Goal: Information Seeking & Learning: Learn about a topic

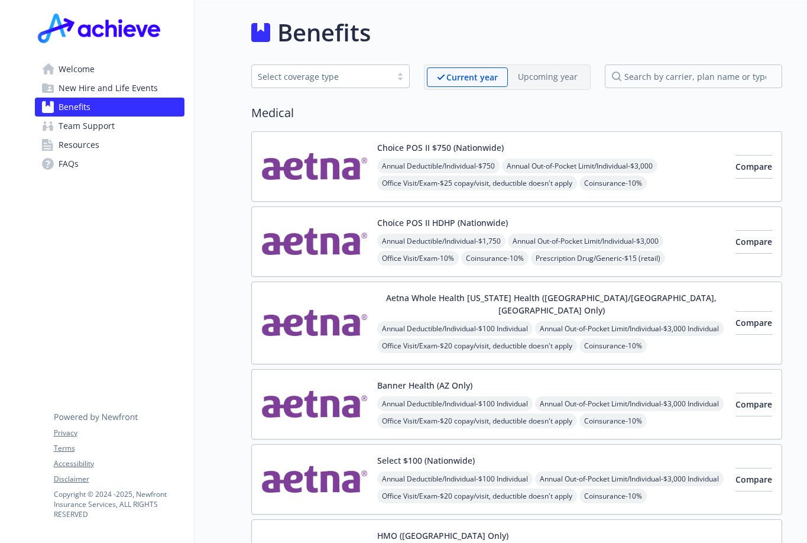
scroll to position [2371, 0]
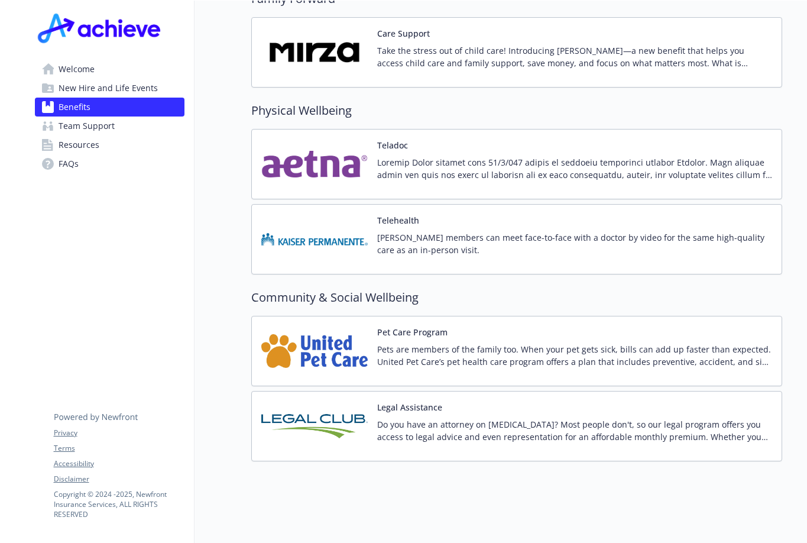
click at [79, 147] on span "Resources" at bounding box center [79, 144] width 41 height 19
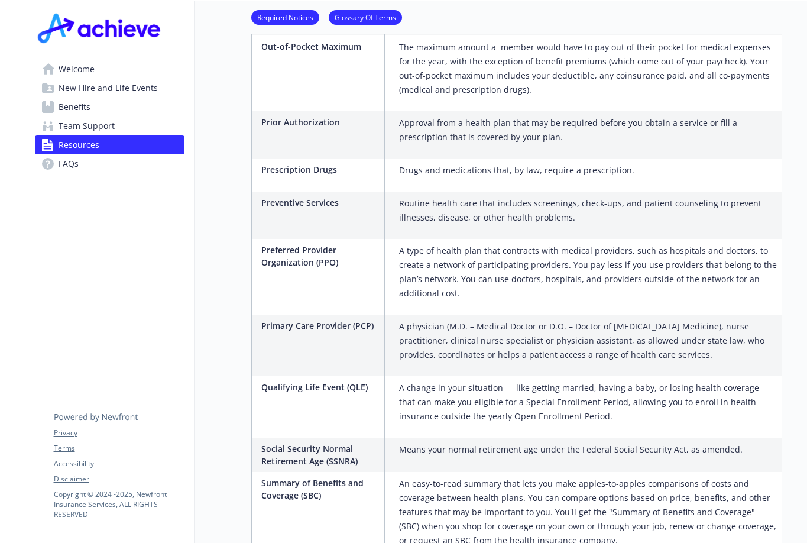
scroll to position [2148, 0]
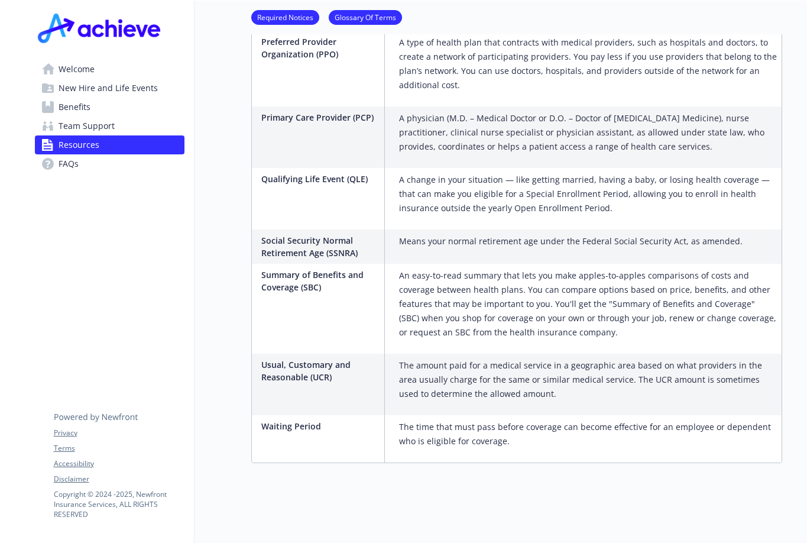
click at [86, 72] on span "Welcome" at bounding box center [77, 69] width 36 height 19
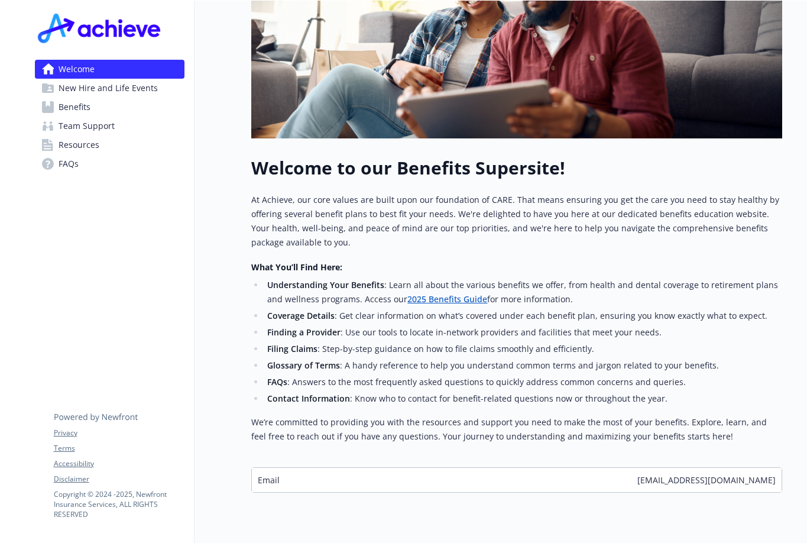
scroll to position [310, 0]
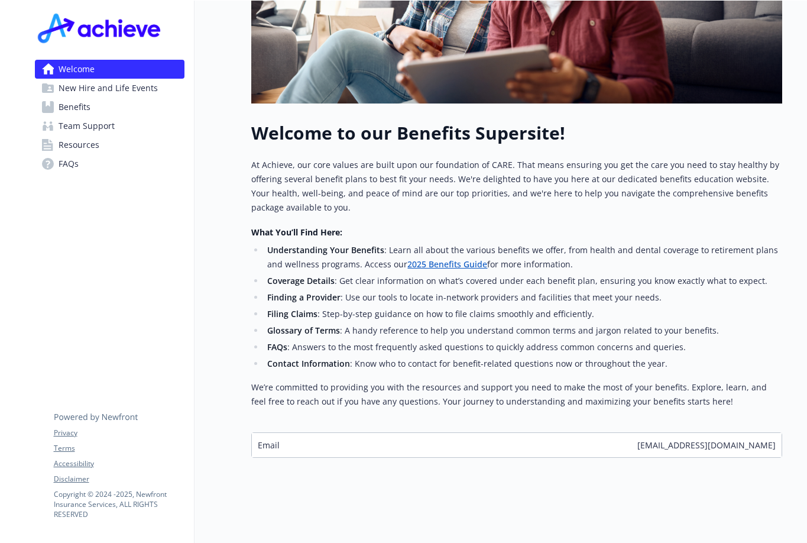
click at [88, 147] on span "Resources" at bounding box center [79, 144] width 41 height 19
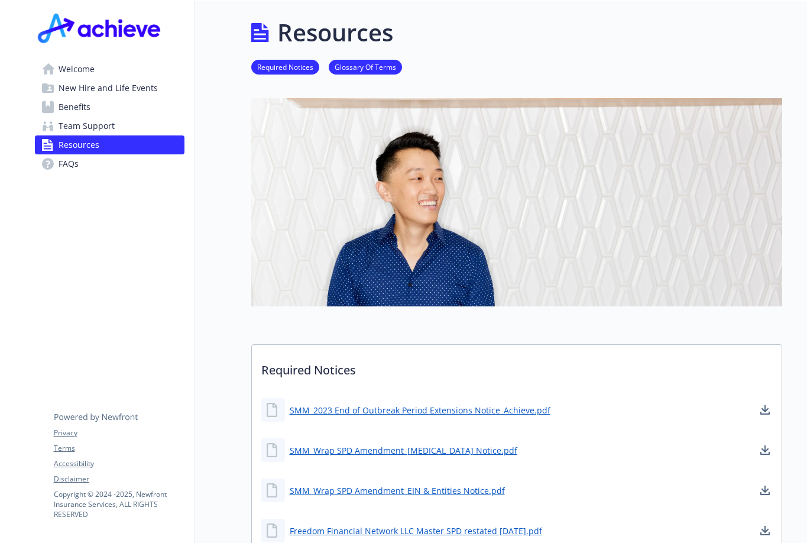
click at [70, 165] on span "FAQs" at bounding box center [69, 163] width 20 height 19
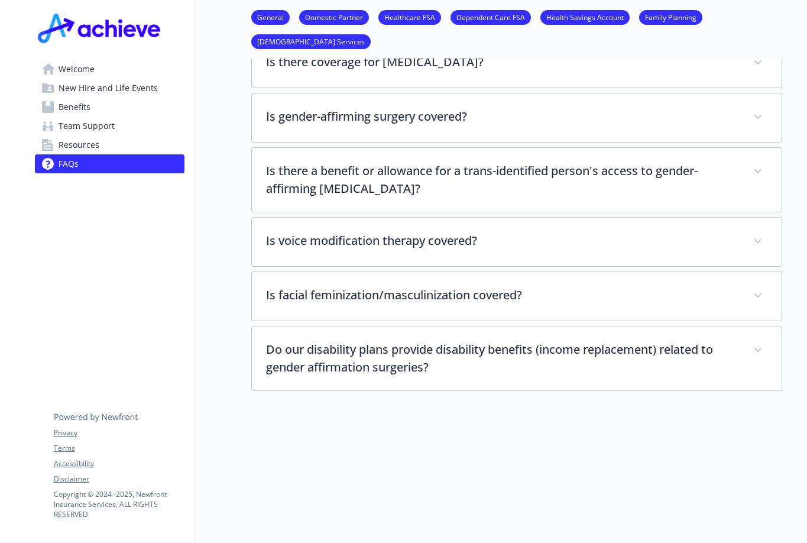
scroll to position [2609, 0]
